Goal: Information Seeking & Learning: Learn about a topic

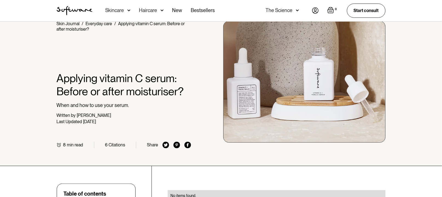
scroll to position [6, 0]
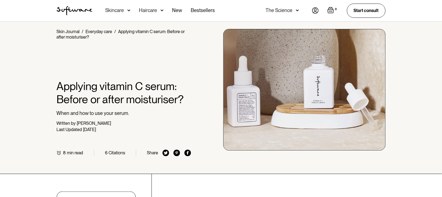
drag, startPoint x: 126, startPoint y: 96, endPoint x: 122, endPoint y: 93, distance: 4.7
drag, startPoint x: 122, startPoint y: 93, endPoint x: 129, endPoint y: 108, distance: 16.5
click at [201, 141] on div "Home / Skin Journal / Everyday care / Applying vitamin C serum: Before or after…" at bounding box center [221, 92] width 342 height 127
click at [76, 89] on h1 "Applying vitamin C serum: Before or after moisturiser?" at bounding box center [124, 93] width 135 height 26
click at [75, 114] on p "When and how to use your serum." at bounding box center [124, 113] width 135 height 6
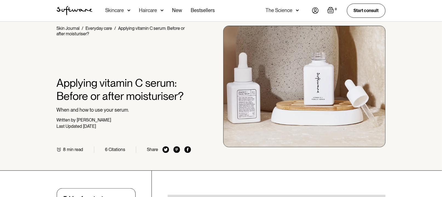
scroll to position [0, 0]
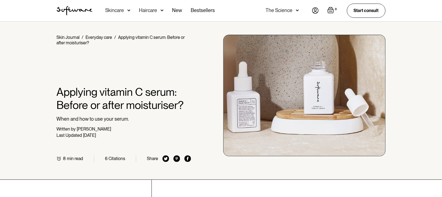
click at [78, 96] on h1 "Applying vitamin C serum: Before or after moisturiser?" at bounding box center [124, 99] width 135 height 26
click at [78, 95] on h1 "Applying vitamin C serum: Before or after moisturiser?" at bounding box center [124, 99] width 135 height 26
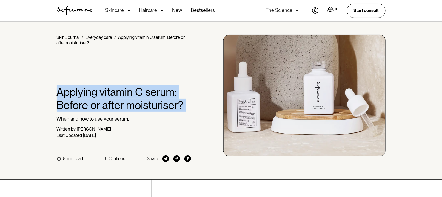
click at [78, 95] on h1 "Applying vitamin C serum: Before or after moisturiser?" at bounding box center [124, 99] width 135 height 26
click at [78, 93] on h1 "Applying vitamin C serum: Before or after moisturiser?" at bounding box center [124, 99] width 135 height 26
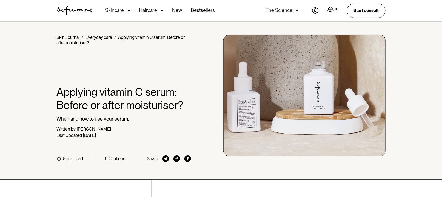
click at [141, 95] on h1 "Applying vitamin C serum: Before or after moisturiser?" at bounding box center [124, 99] width 135 height 26
drag, startPoint x: 96, startPoint y: 128, endPoint x: 92, endPoint y: 124, distance: 5.0
click at [94, 127] on div "Sophie Overett" at bounding box center [94, 129] width 34 height 5
click at [90, 120] on p "When and how to use your serum." at bounding box center [124, 119] width 135 height 6
click at [64, 119] on p "When and how to use your serum." at bounding box center [124, 119] width 135 height 6
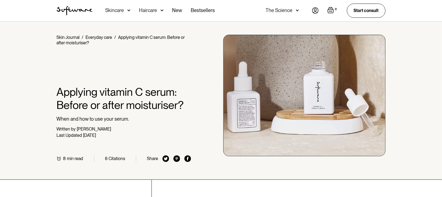
click at [61, 130] on div "Written by" at bounding box center [66, 129] width 19 height 5
click at [64, 137] on div "Last Updated" at bounding box center [69, 135] width 25 height 5
click at [69, 160] on div "min read" at bounding box center [75, 158] width 16 height 5
click at [360, 10] on link "Start consult" at bounding box center [366, 11] width 39 height 14
